Goal: Task Accomplishment & Management: Manage account settings

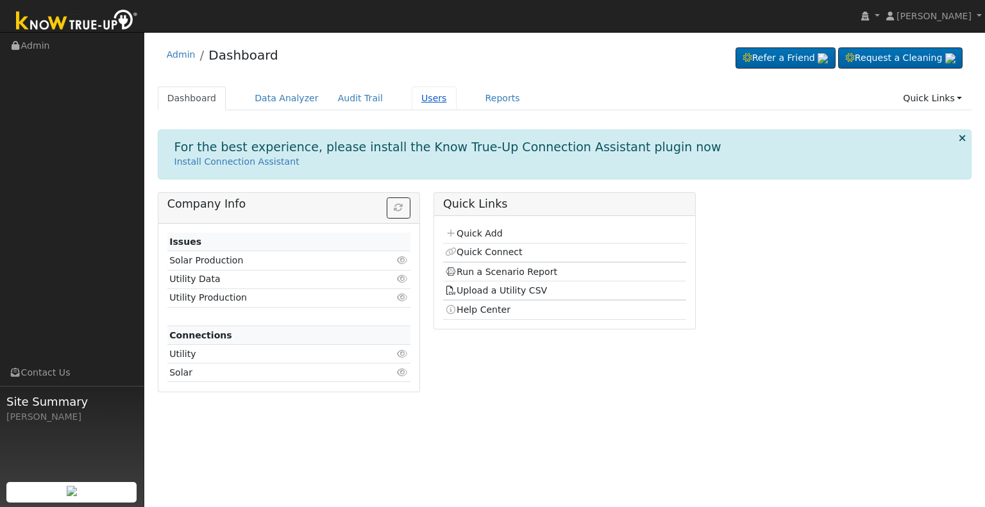
click at [412, 104] on link "Users" at bounding box center [434, 99] width 45 height 24
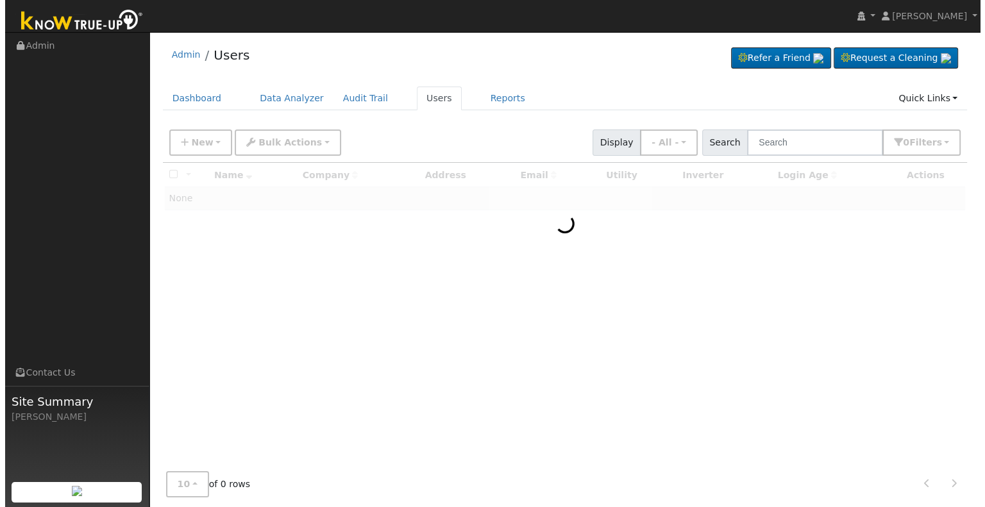
scroll to position [10, 0]
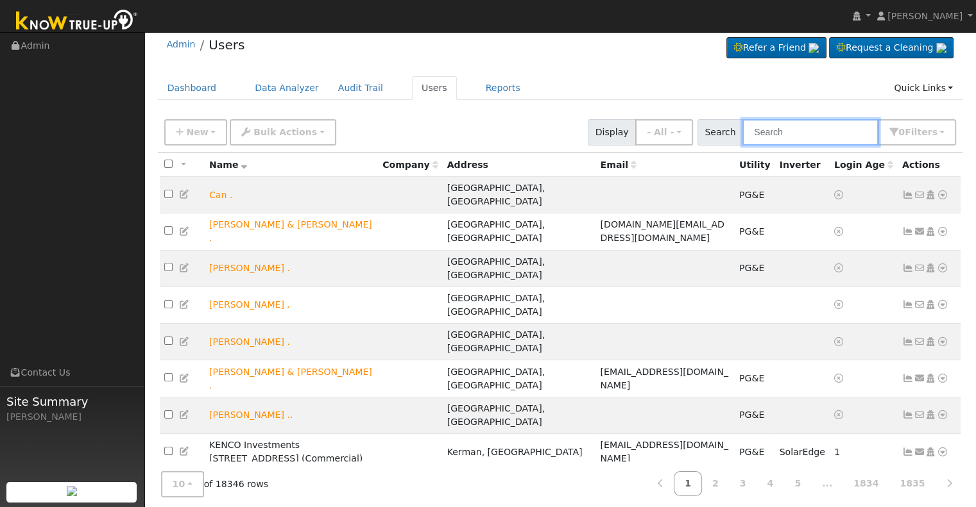
click at [778, 128] on input "text" at bounding box center [810, 132] width 136 height 26
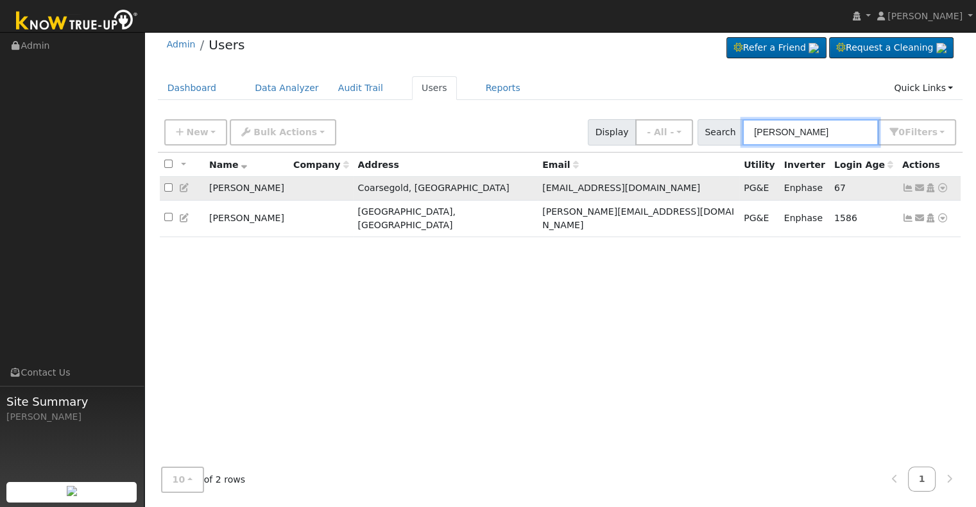
type input "keith jones"
click at [942, 187] on icon at bounding box center [943, 187] width 12 height 9
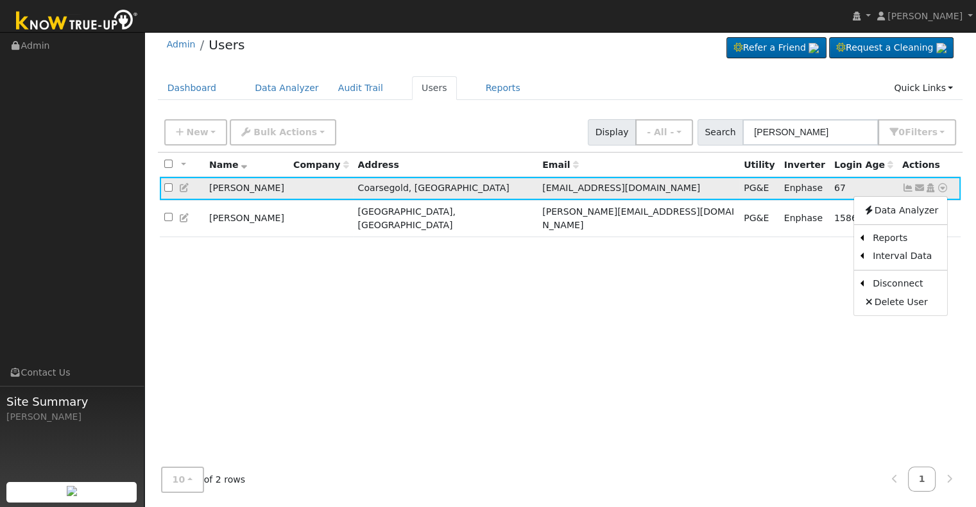
click at [905, 189] on icon at bounding box center [908, 187] width 12 height 9
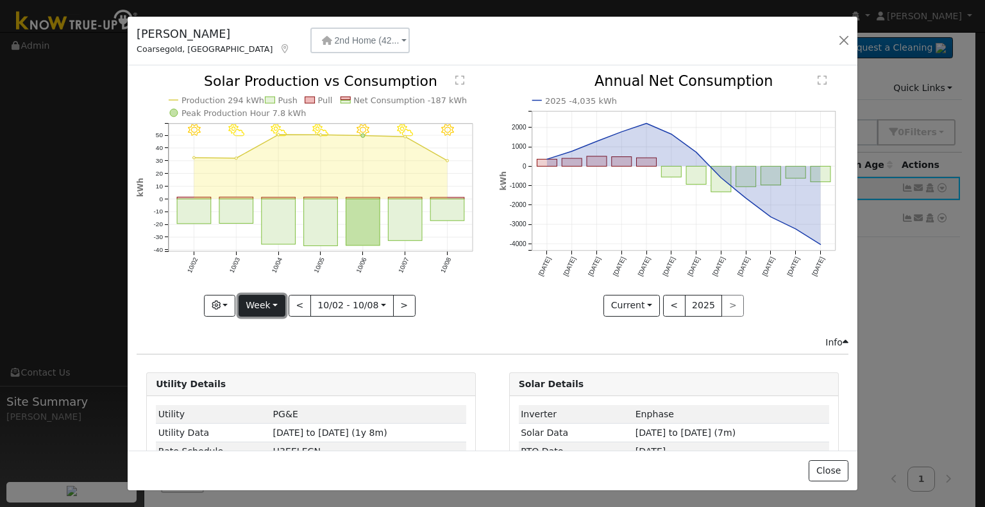
click at [280, 300] on button "Week" at bounding box center [262, 306] width 47 height 22
click at [289, 364] on link "Month" at bounding box center [283, 368] width 89 height 18
type input "2025-09-01"
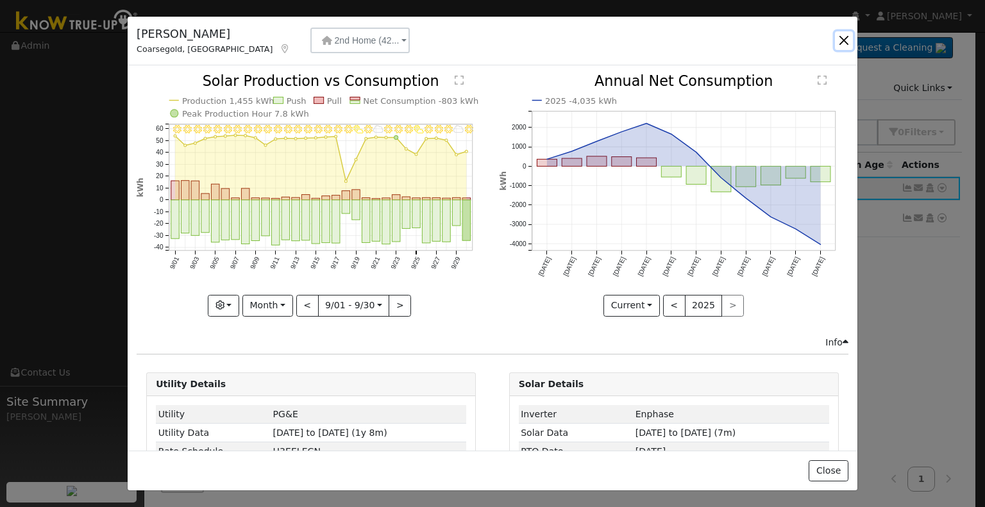
click at [847, 38] on button "button" at bounding box center [844, 40] width 18 height 18
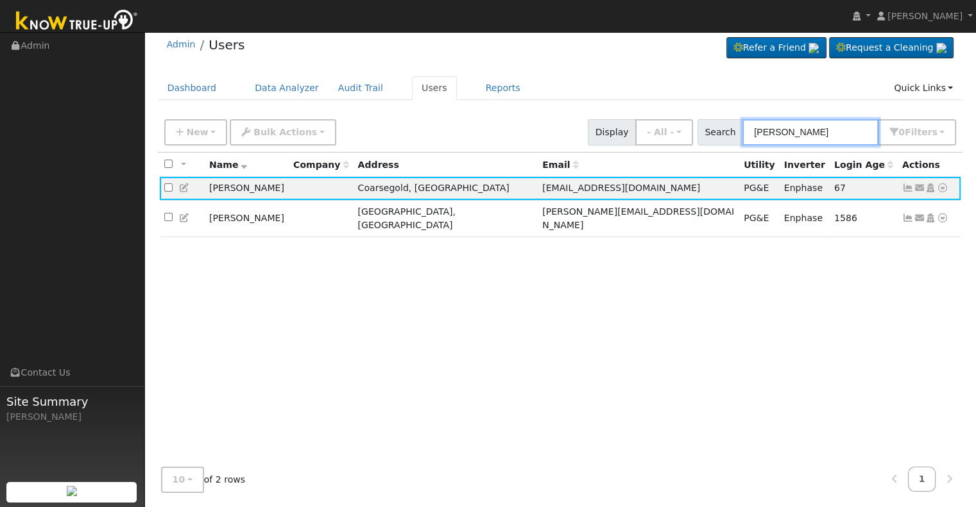
click at [820, 125] on input "keith jones" at bounding box center [810, 132] width 136 height 26
drag, startPoint x: 820, startPoint y: 125, endPoint x: 742, endPoint y: 142, distance: 80.6
click at [742, 142] on div "Search keith jones 0 Filter s My accounts Role Show - All - Show Leads Admin Bi…" at bounding box center [826, 132] width 259 height 26
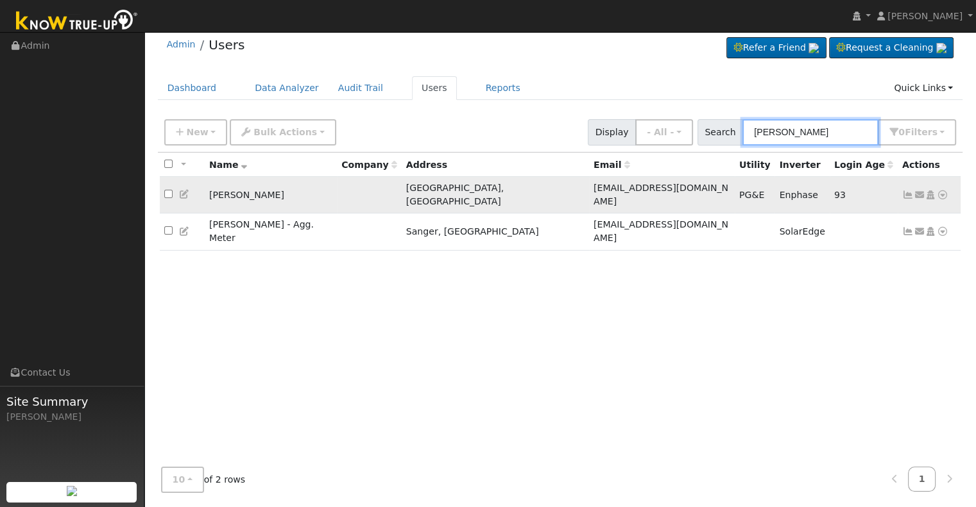
type input "david johnson"
click at [906, 191] on icon at bounding box center [908, 195] width 12 height 9
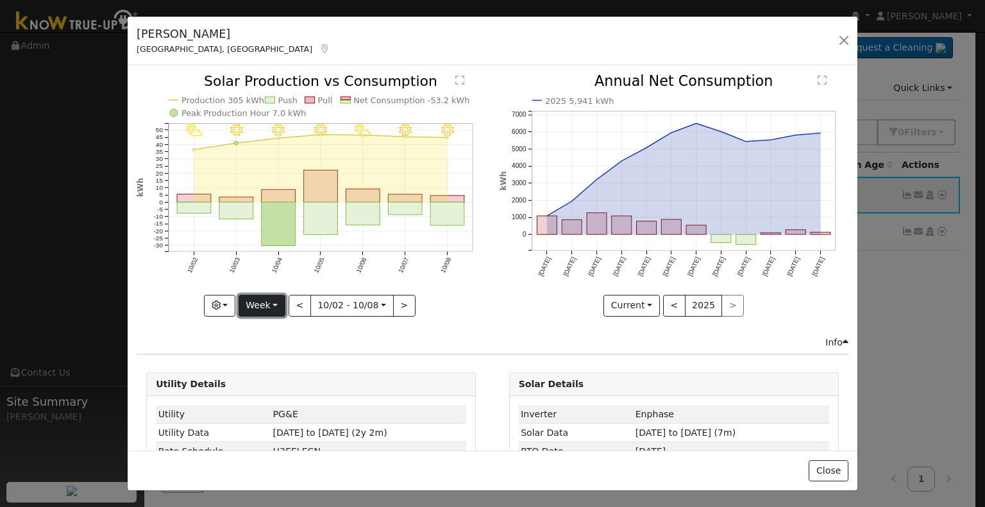
click at [274, 304] on button "Week" at bounding box center [262, 306] width 47 height 22
click at [266, 359] on link "Month" at bounding box center [283, 368] width 89 height 18
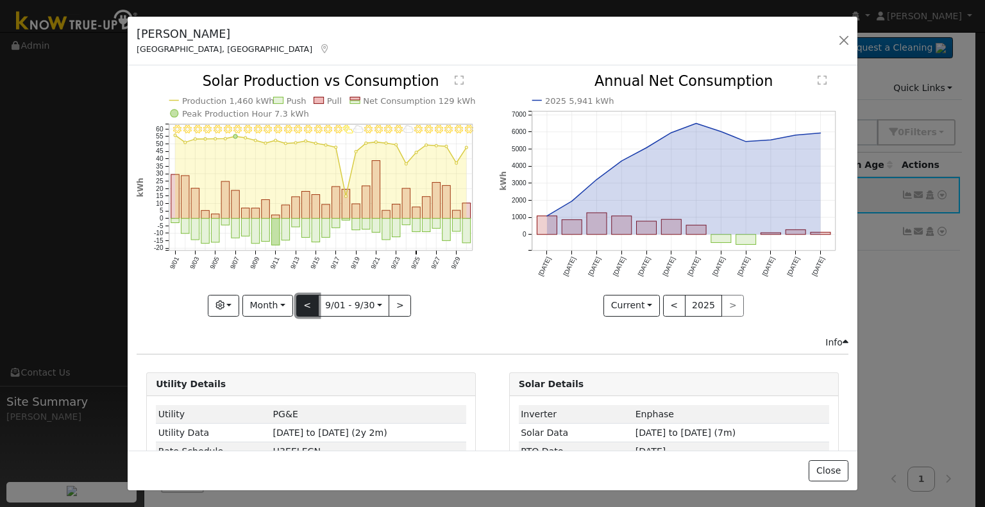
click at [305, 302] on button "<" at bounding box center [307, 306] width 22 height 22
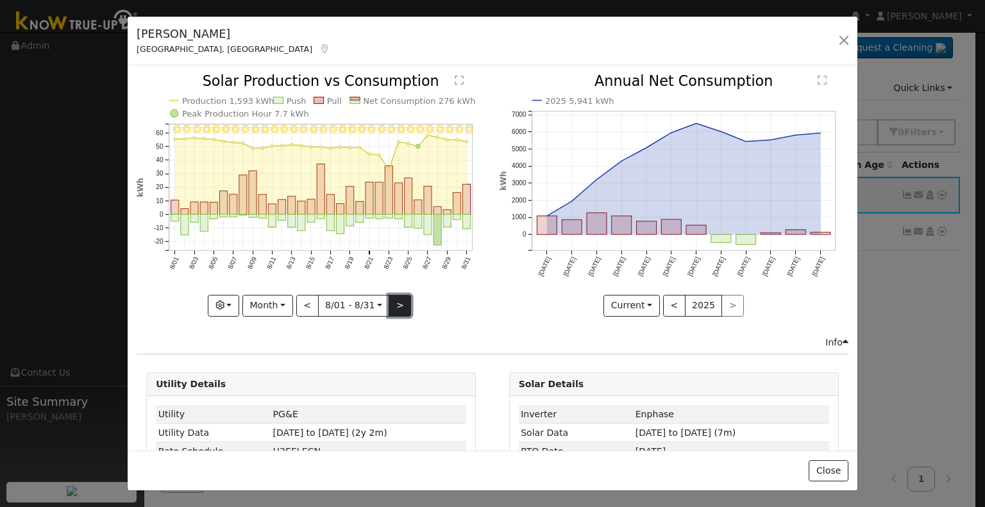
click at [393, 303] on button ">" at bounding box center [400, 306] width 22 height 22
type input "2025-09-01"
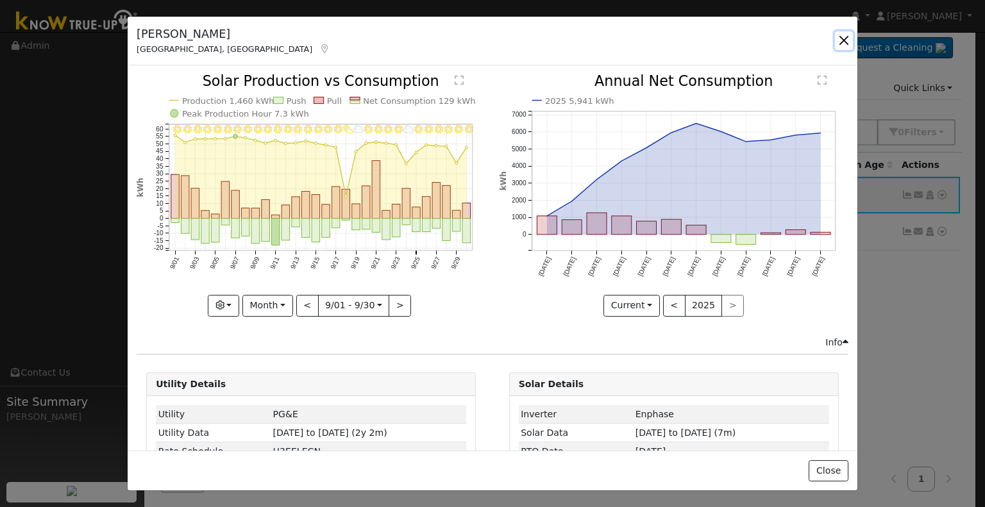
click at [840, 42] on button "button" at bounding box center [844, 40] width 18 height 18
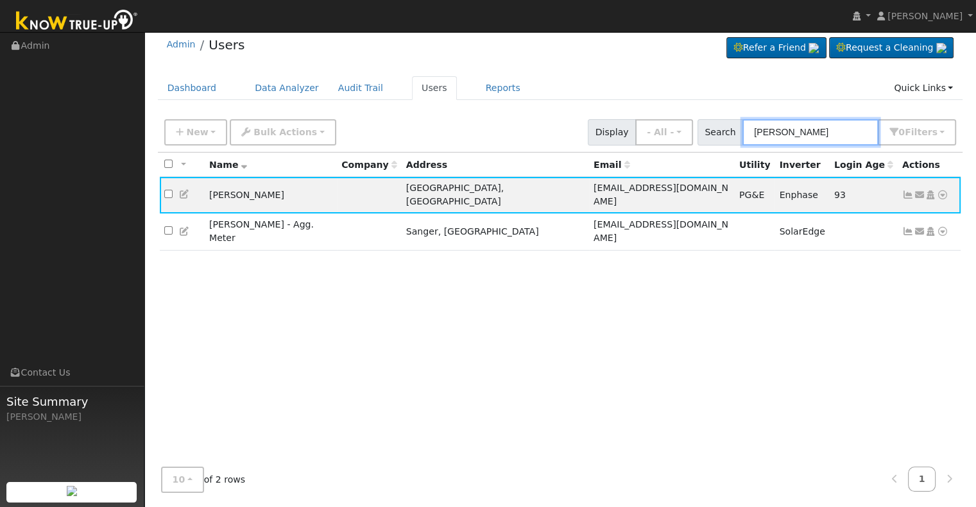
drag, startPoint x: 830, startPoint y: 130, endPoint x: 732, endPoint y: 135, distance: 98.3
click at [732, 135] on div "Search david johnson 0 Filter s My accounts Role Show - All - Show Leads Admin …" at bounding box center [826, 132] width 259 height 26
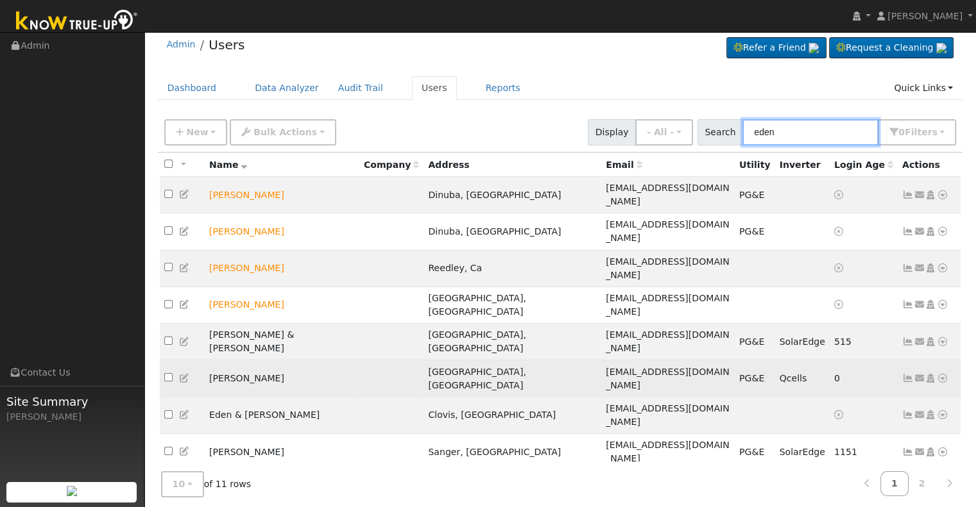
type input "eden"
click at [905, 374] on icon at bounding box center [908, 378] width 12 height 9
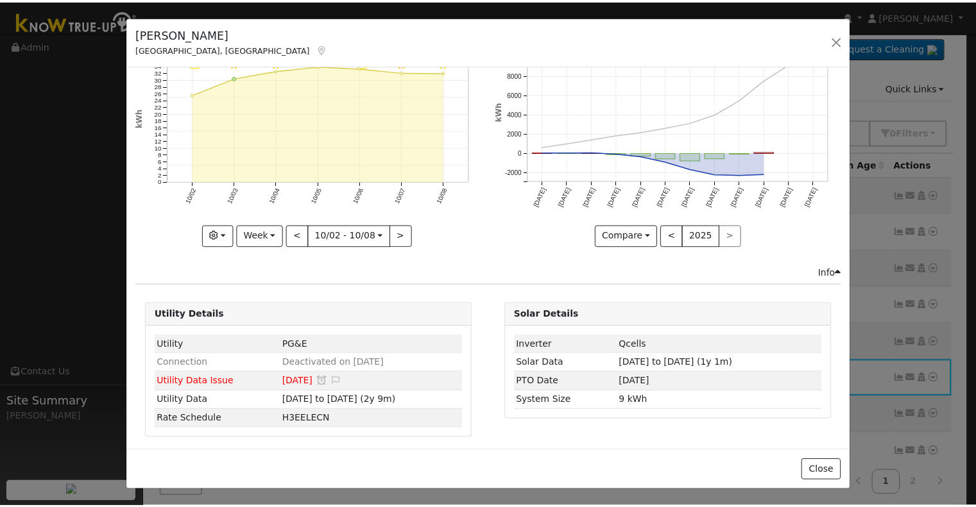
scroll to position [0, 0]
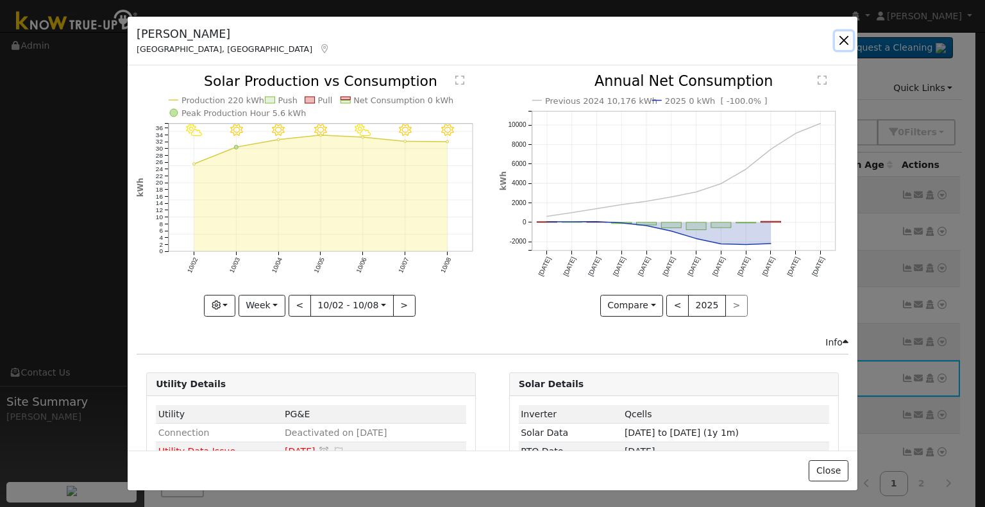
click at [839, 37] on button "button" at bounding box center [844, 40] width 18 height 18
